Goal: Find specific page/section: Locate a particular part of the current website

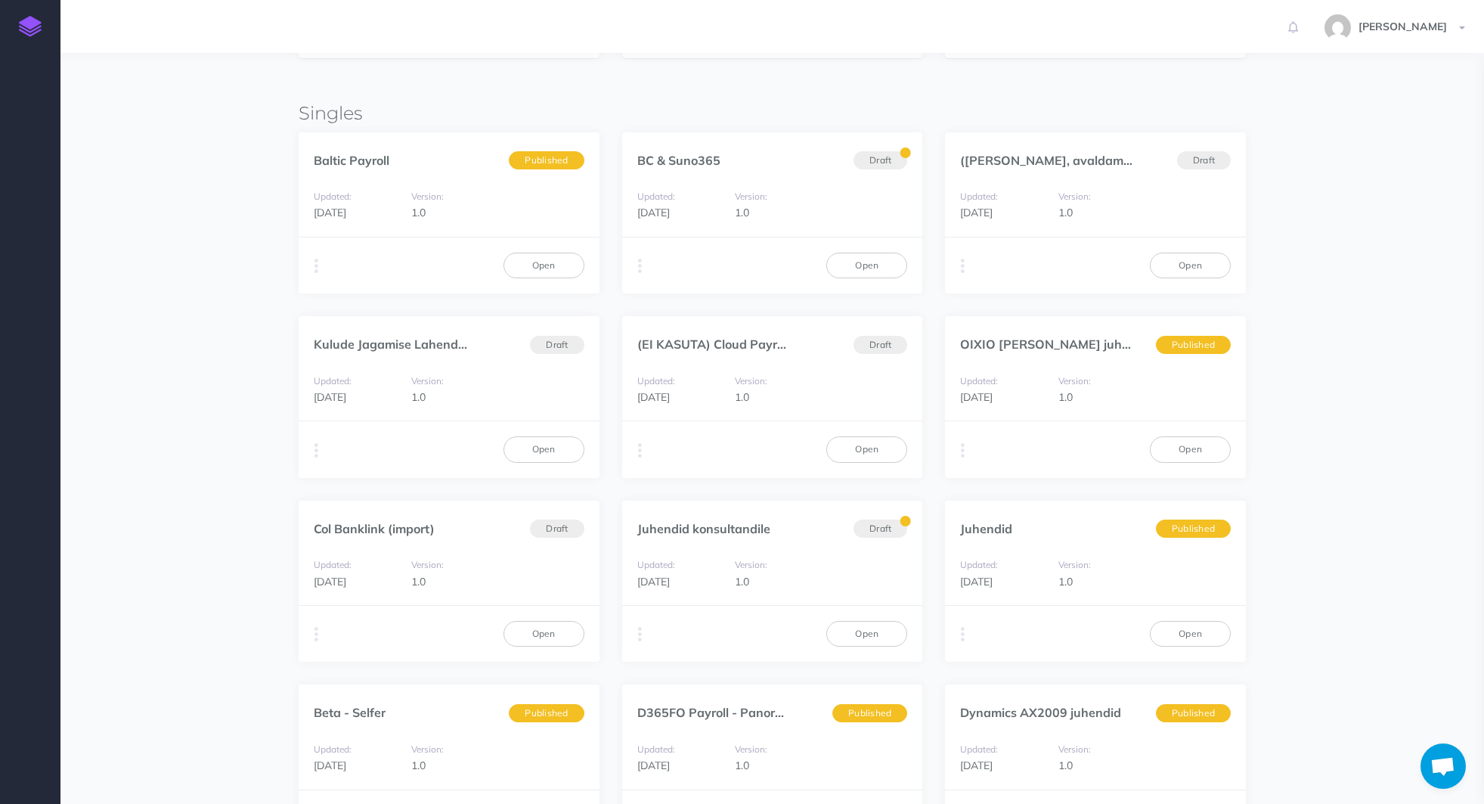
scroll to position [529, 0]
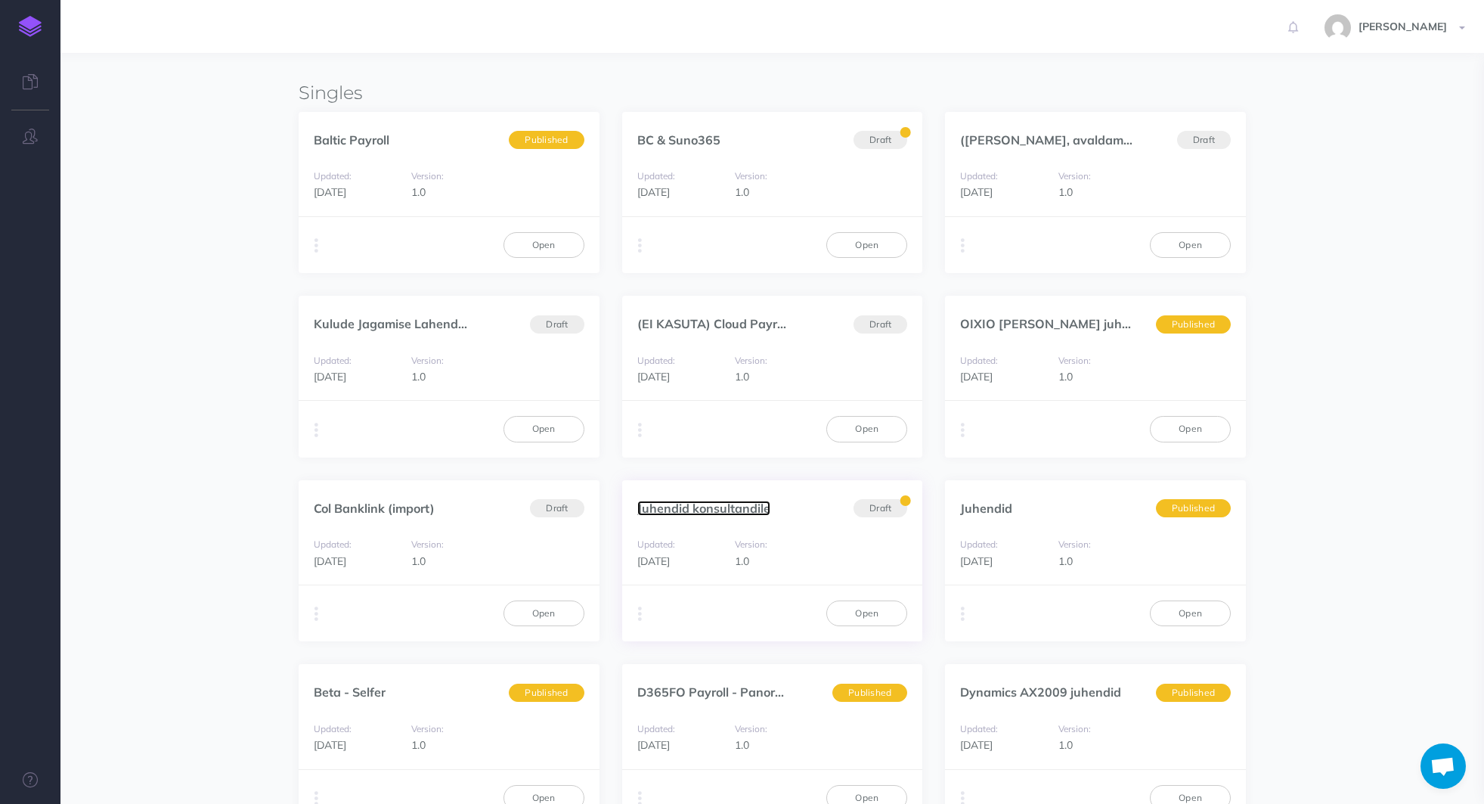
click at [737, 508] on link "Juhendid konsultandile" at bounding box center [704, 508] width 133 height 15
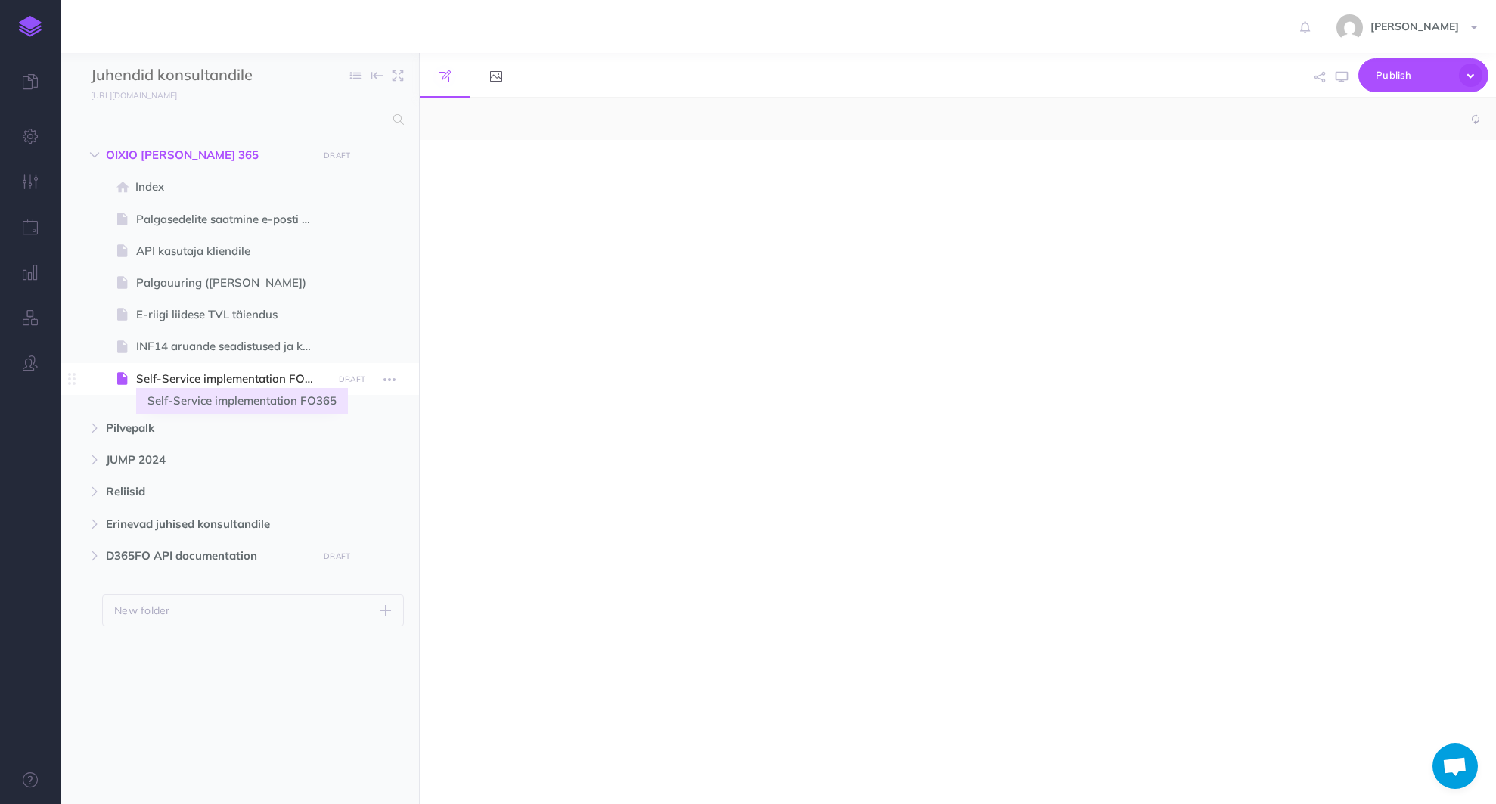
click at [240, 379] on span "Self-Service implementation FO365" at bounding box center [232, 379] width 192 height 18
select select "null"
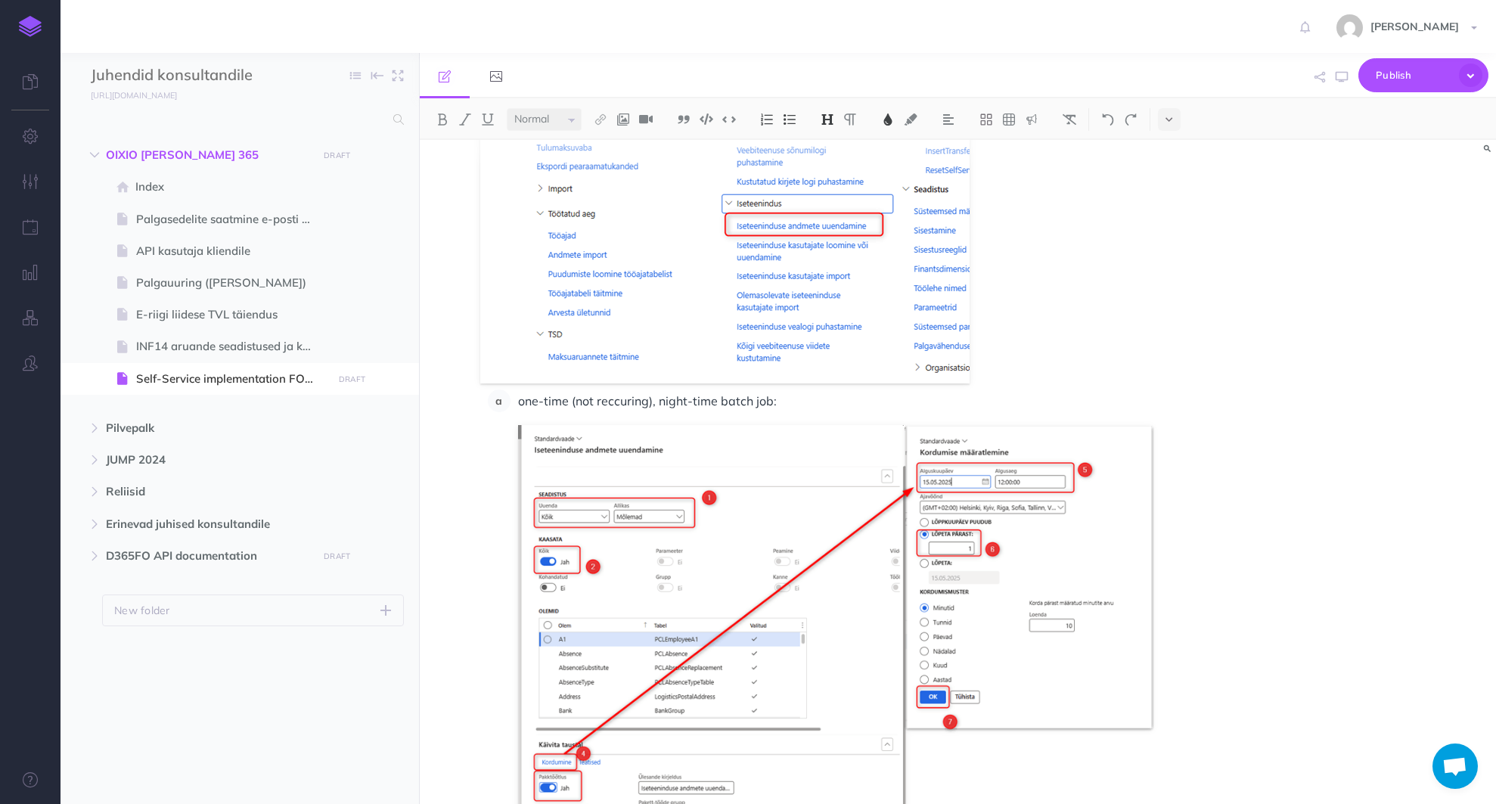
scroll to position [2042, 0]
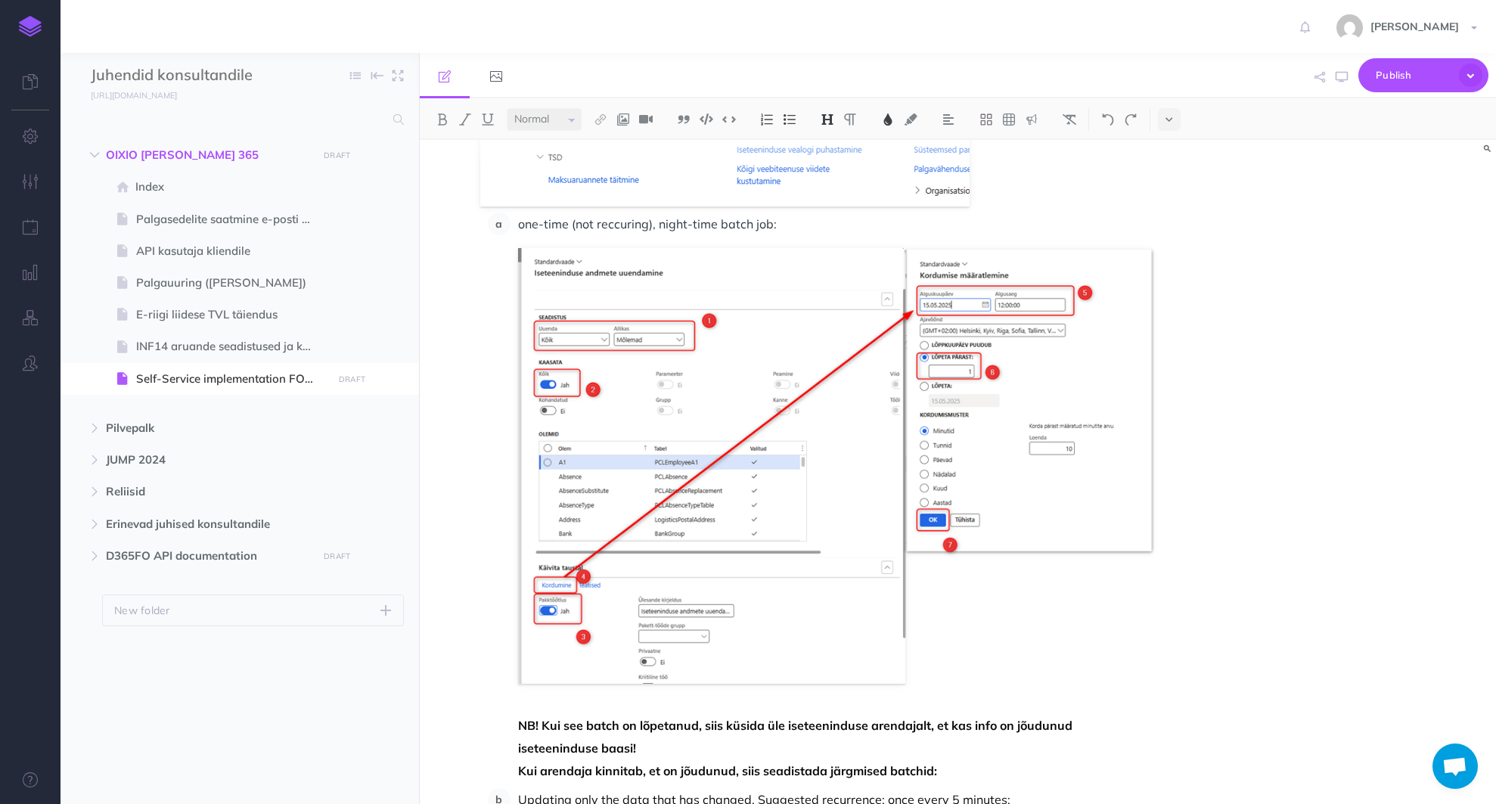
click at [263, 767] on div "Juhendid konsultandile Collapse all Expand all Expand to root folders https://p…" at bounding box center [239, 428] width 359 height 751
